Goal: Task Accomplishment & Management: Use online tool/utility

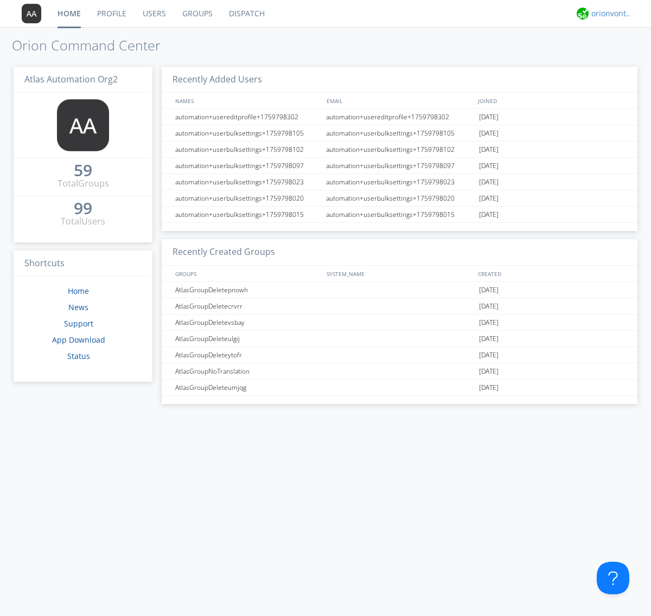
click at [609, 14] on div "orionvontas+atlas+automation+org2" at bounding box center [611, 13] width 41 height 11
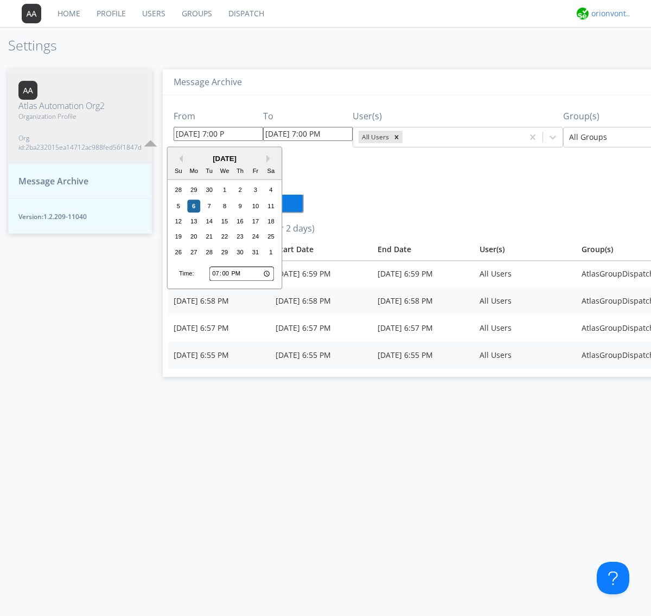
type input "[DATE] 7:00 PM"
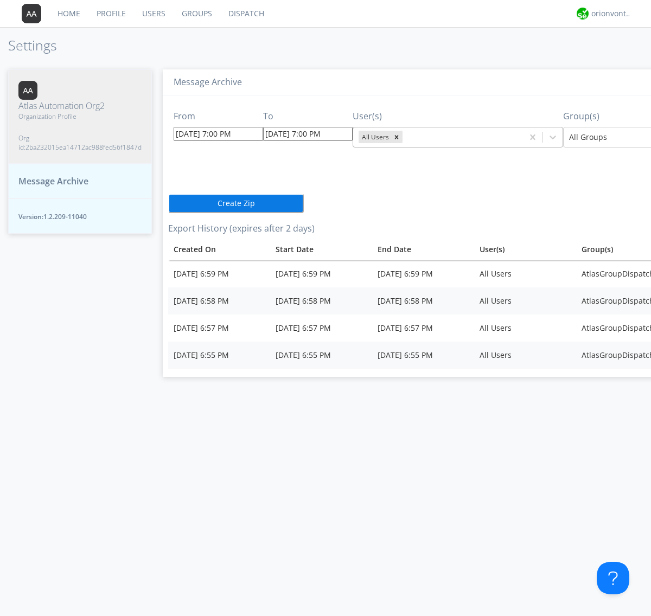
click at [395, 137] on icon "Remove All Users" at bounding box center [397, 137] width 4 height 4
click at [405, 137] on input "text" at bounding box center [406, 137] width 2 height 11
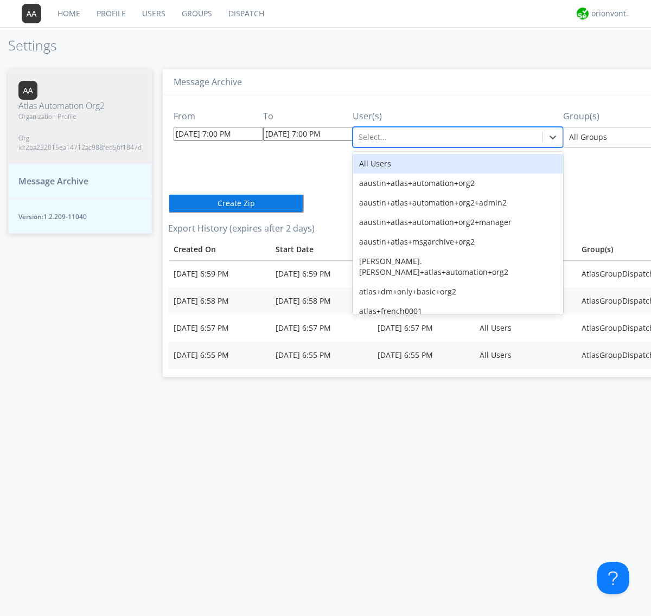
click at [602, 137] on div at bounding box center [648, 137] width 159 height 13
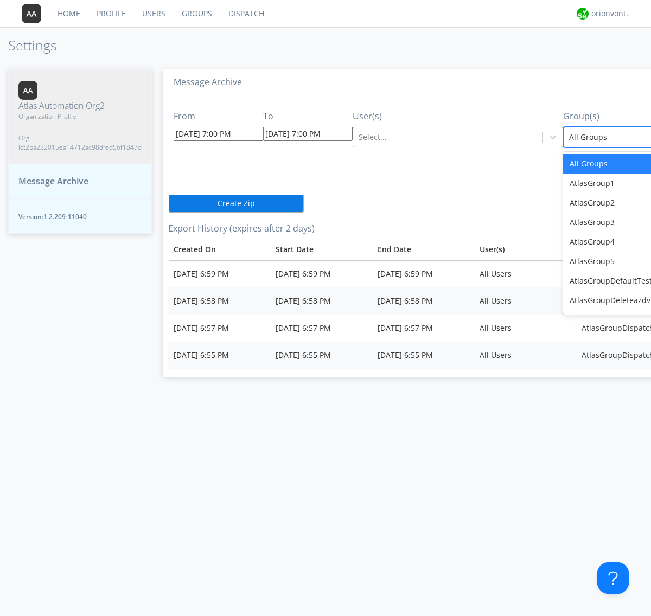
click at [168, 203] on button "Create Zip" at bounding box center [236, 204] width 136 height 20
